Goal: Transaction & Acquisition: Purchase product/service

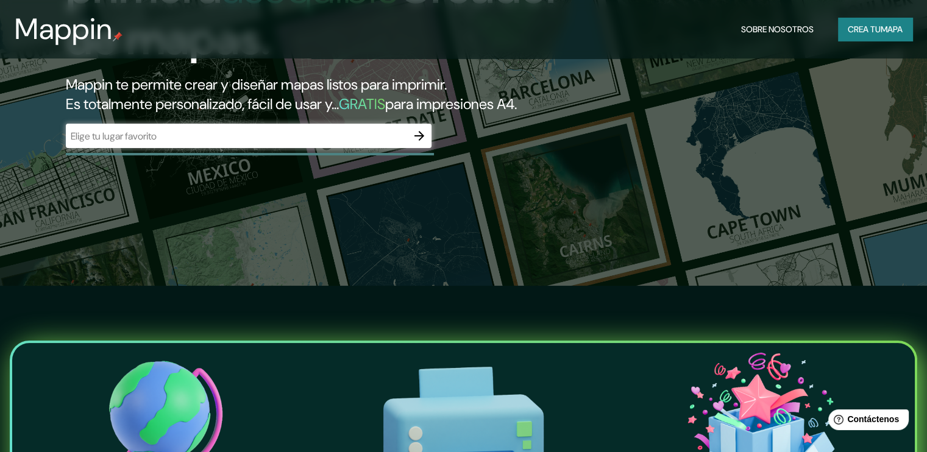
scroll to position [122, 0]
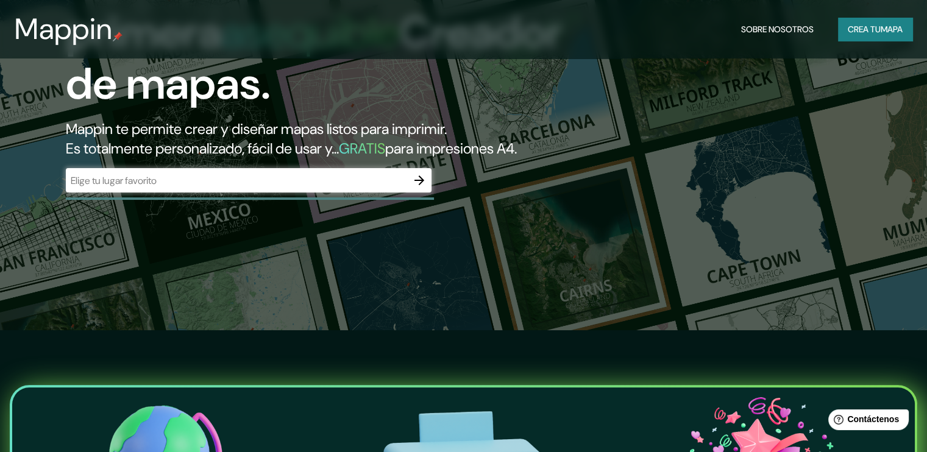
click at [203, 188] on input "text" at bounding box center [236, 181] width 341 height 14
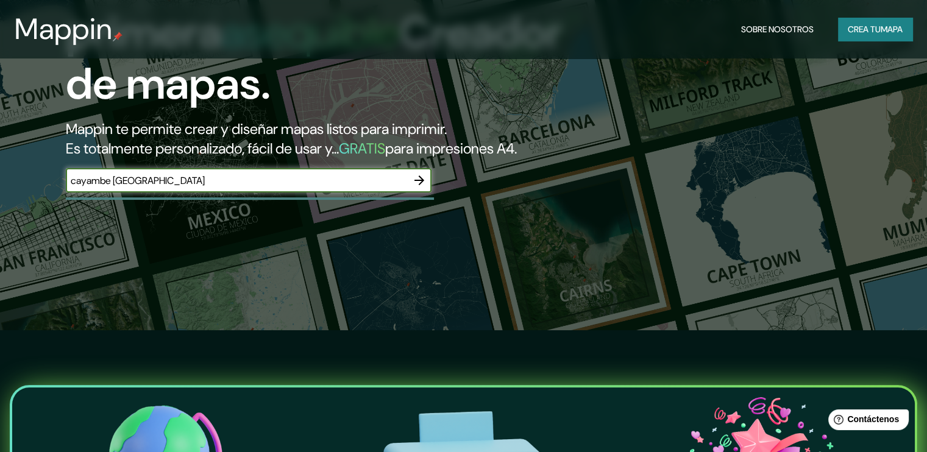
type input "cayambe ecuador"
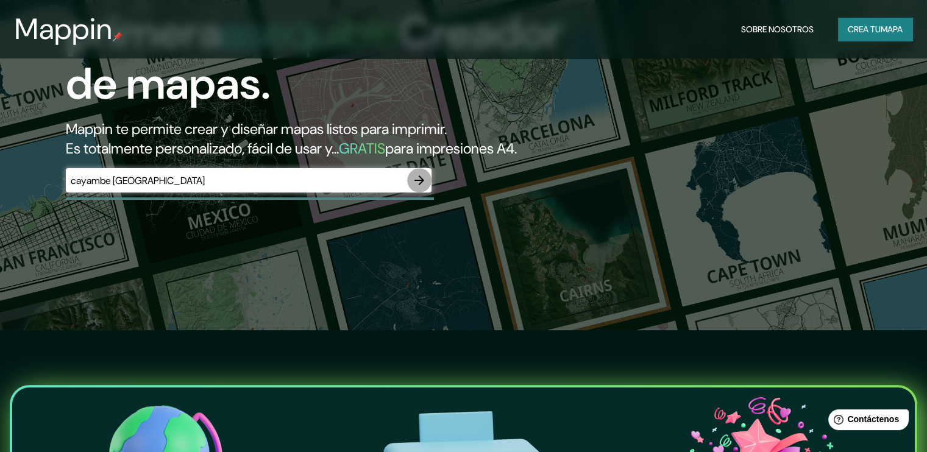
click at [419, 185] on icon "button" at bounding box center [419, 181] width 10 height 10
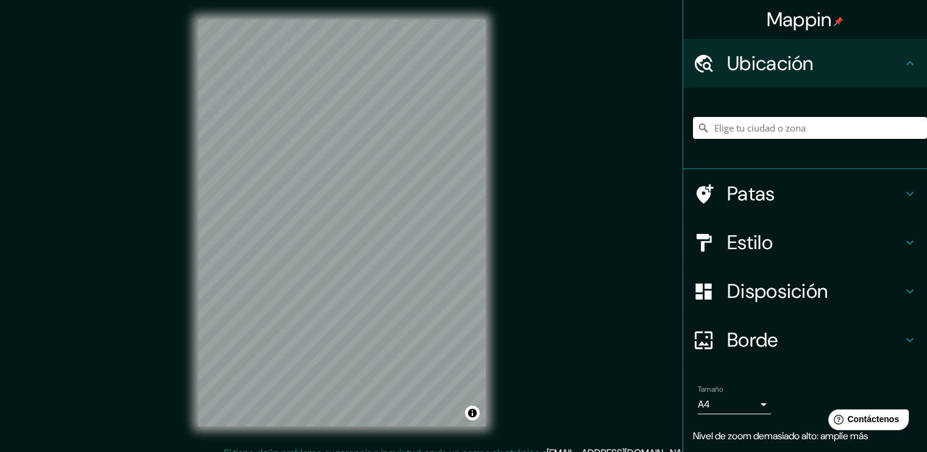
click at [492, 215] on div "© Mapbox © OpenStreetMap Improve this map" at bounding box center [342, 223] width 327 height 446
